Goal: Task Accomplishment & Management: Use online tool/utility

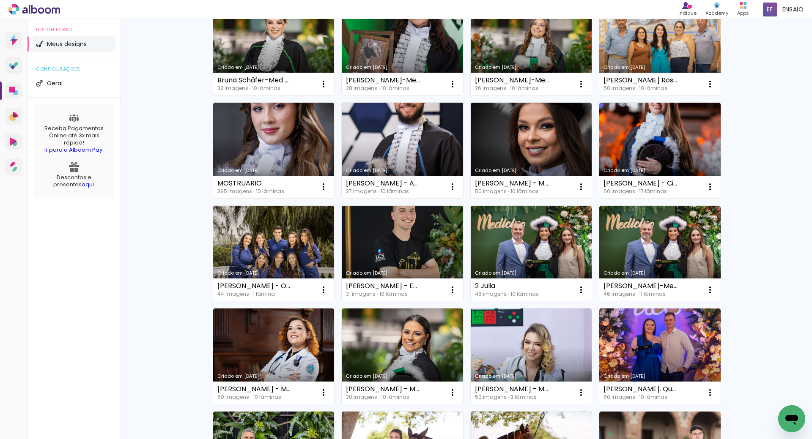
scroll to position [42, 0]
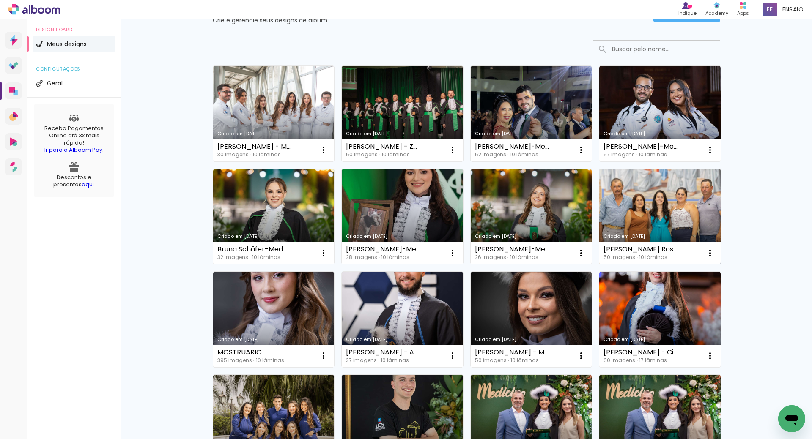
click at [661, 208] on link "Criado em [DATE]" at bounding box center [659, 217] width 121 height 96
